Goal: Transaction & Acquisition: Purchase product/service

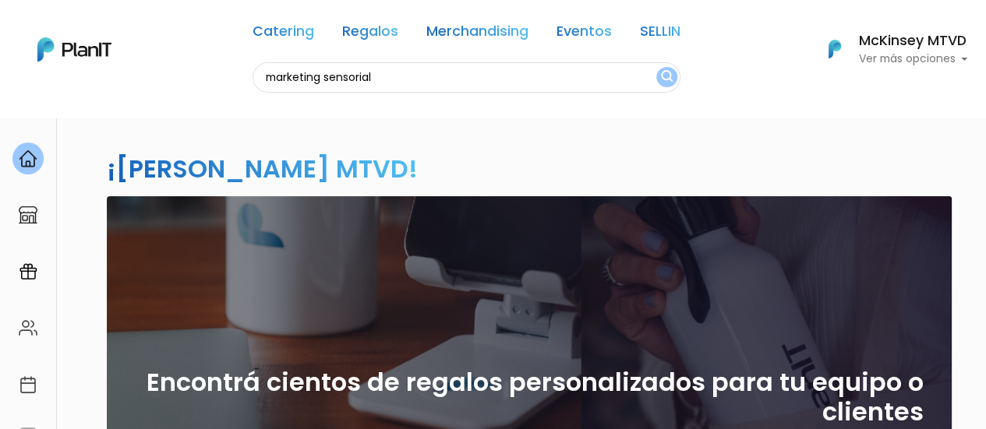
type input "marketing sensorial"
click at [656, 67] on button "submit" at bounding box center [666, 77] width 21 height 20
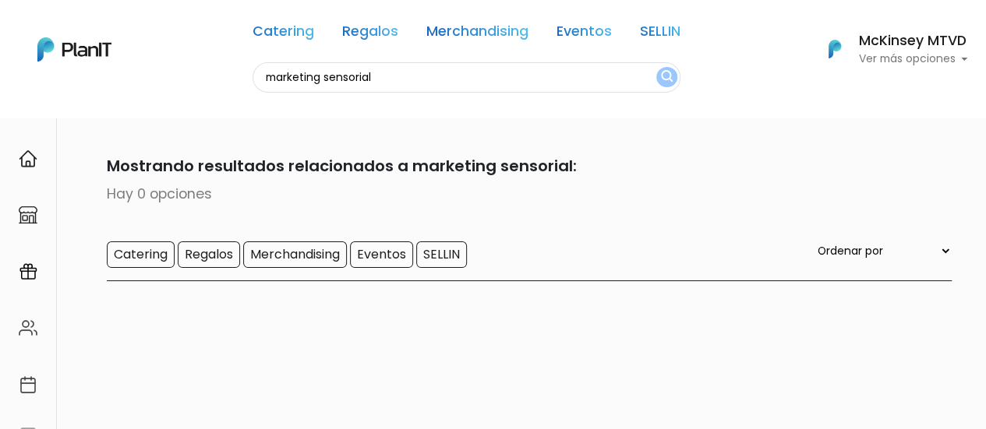
click at [412, 76] on input "marketing sensorial" at bounding box center [466, 77] width 428 height 30
type input "perfumador"
click at [656, 67] on button "submit" at bounding box center [666, 77] width 21 height 20
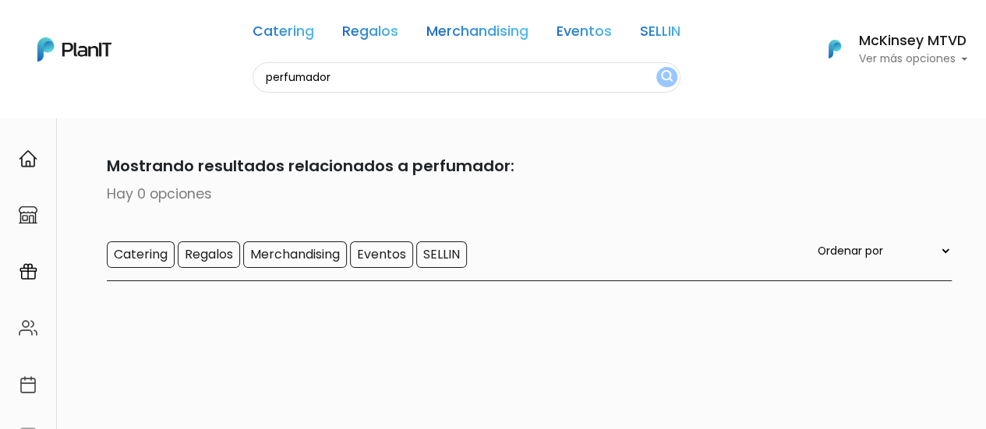
click at [382, 72] on input "perfumador" at bounding box center [466, 77] width 428 height 30
type input "ambientador"
click at [656, 67] on button "submit" at bounding box center [666, 77] width 21 height 20
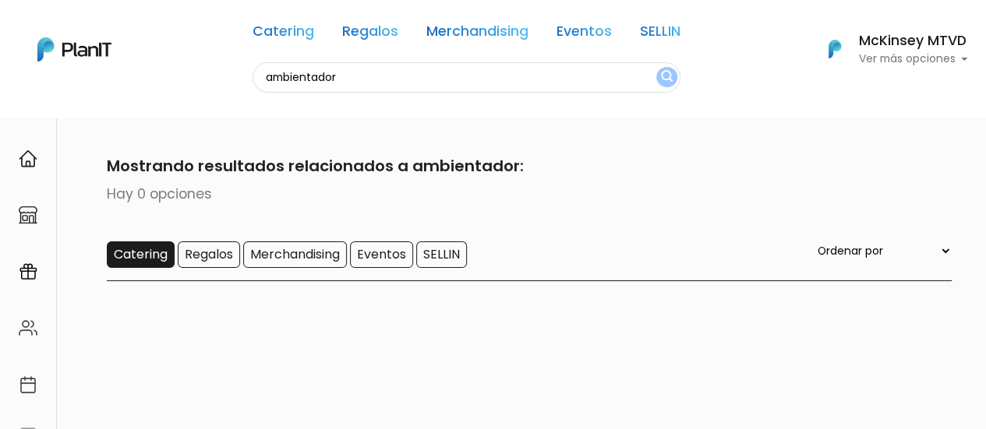
click at [161, 253] on input "Catering" at bounding box center [141, 255] width 68 height 26
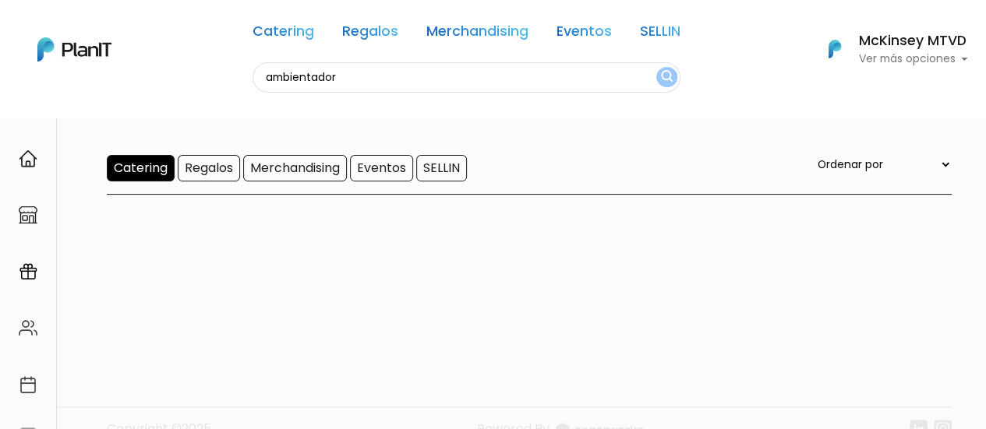
scroll to position [88, 0]
click at [535, 84] on input "ambientador" at bounding box center [466, 77] width 428 height 30
type input "a"
click at [656, 67] on button "submit" at bounding box center [666, 77] width 21 height 20
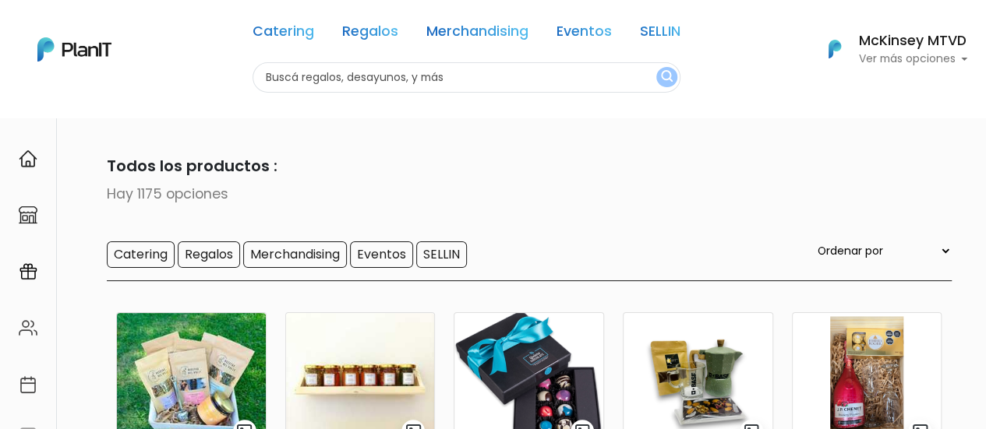
click at [334, 70] on input "text" at bounding box center [466, 77] width 428 height 30
type input "pins"
click at [656, 67] on button "submit" at bounding box center [666, 77] width 21 height 20
